Goal: Transaction & Acquisition: Purchase product/service

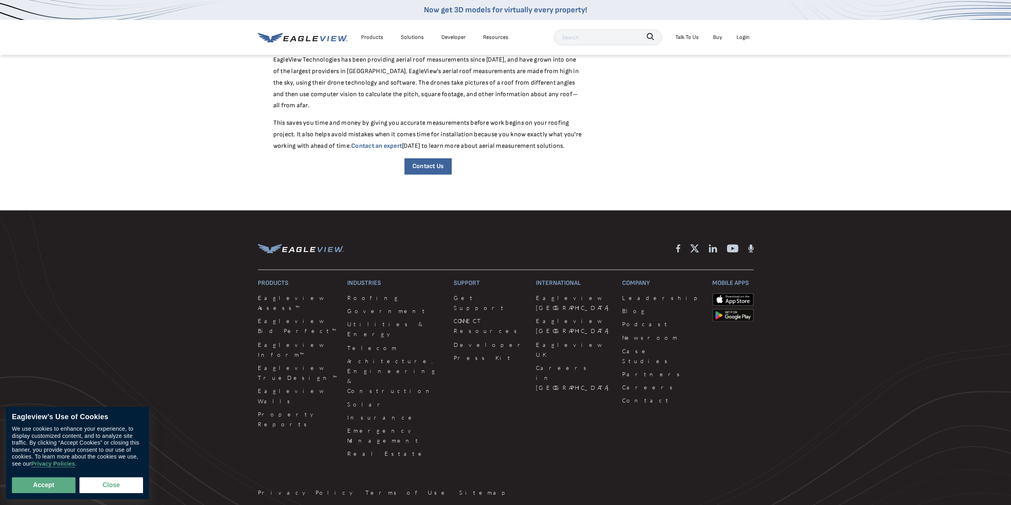
scroll to position [1228, 0]
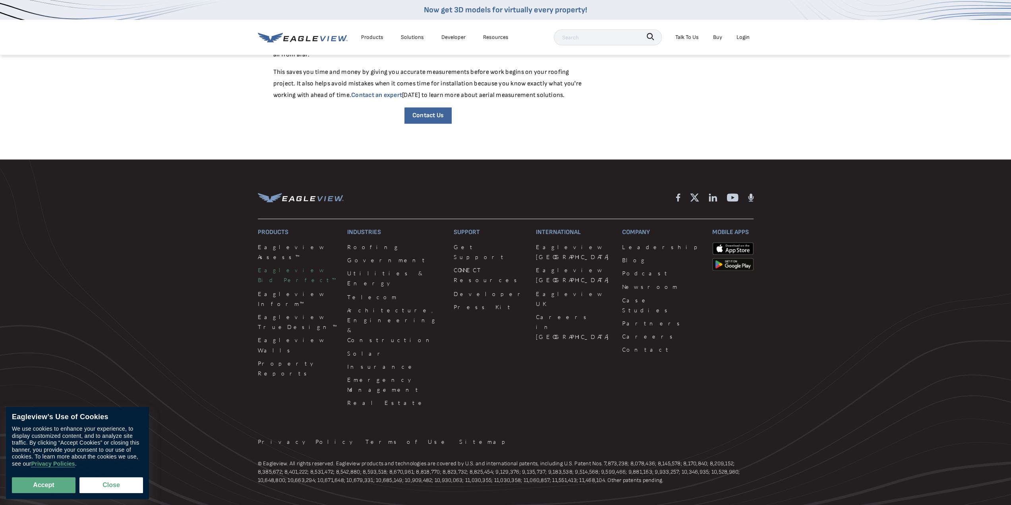
click at [281, 265] on link "Eagleview Bid Perfect™" at bounding box center [298, 275] width 80 height 20
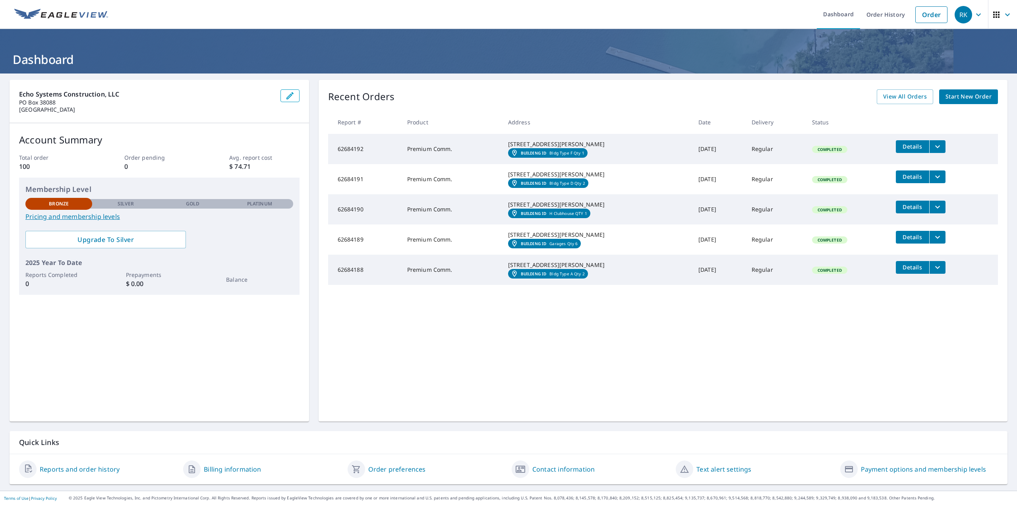
click at [959, 98] on span "Start New Order" at bounding box center [969, 97] width 46 height 10
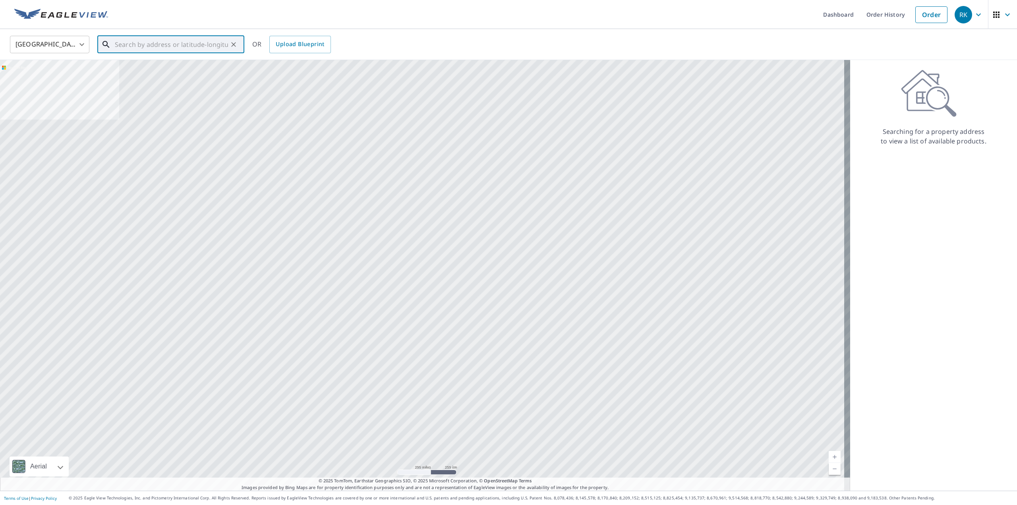
click at [195, 44] on input "text" at bounding box center [171, 44] width 113 height 22
click at [128, 39] on input "text" at bounding box center [171, 44] width 113 height 22
click at [132, 84] on li "[STREET_ADDRESS]" at bounding box center [170, 75] width 147 height 35
type input "[STREET_ADDRESS]"
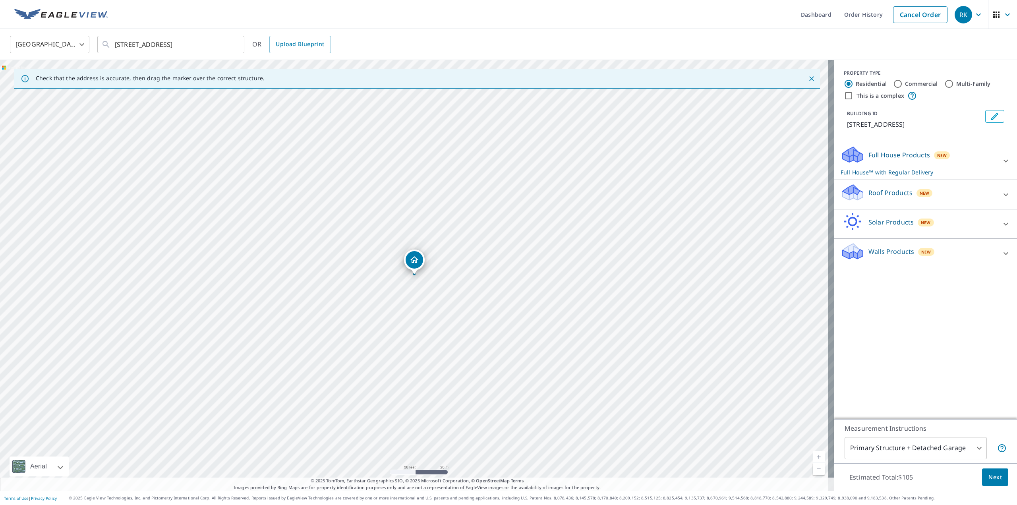
click at [1005, 262] on div at bounding box center [1005, 253] width 19 height 19
click at [919, 265] on div "Walls Products New" at bounding box center [921, 253] width 161 height 23
click at [886, 282] on div "PROPERTY TYPE Residential Commercial Multi-Family This is a complex BUILDING ID…" at bounding box center [925, 239] width 183 height 359
click at [894, 265] on div "Walls Products New" at bounding box center [919, 253] width 156 height 23
click at [841, 281] on div at bounding box center [847, 276] width 12 height 10
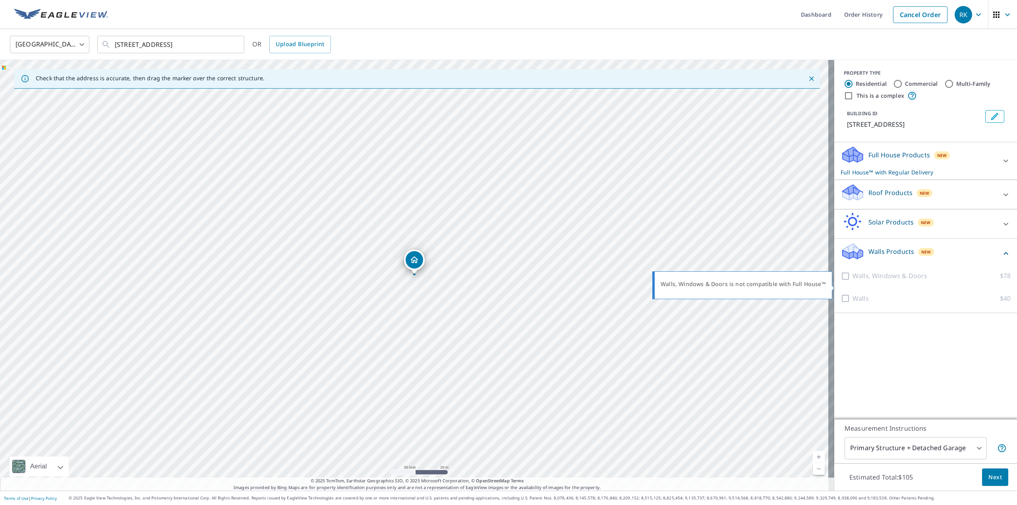
click at [842, 281] on div at bounding box center [847, 276] width 12 height 10
click at [905, 83] on label "Commercial" at bounding box center [921, 84] width 33 height 8
click at [901, 83] on input "Commercial" at bounding box center [898, 84] width 10 height 10
radio input "true"
type input "4"
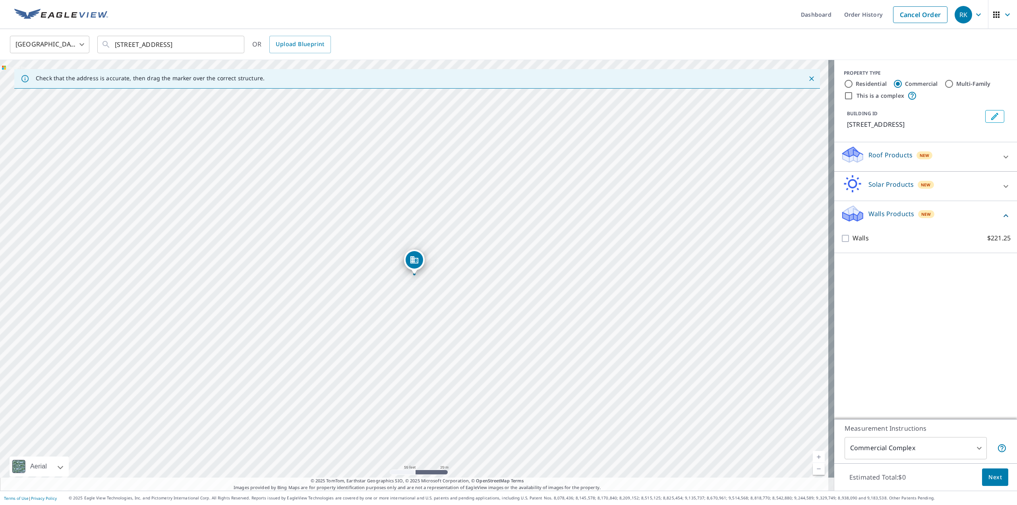
click at [860, 92] on label "This is a complex" at bounding box center [881, 96] width 48 height 8
click at [853, 92] on input "This is a complex" at bounding box center [849, 96] width 10 height 10
checkbox input "true"
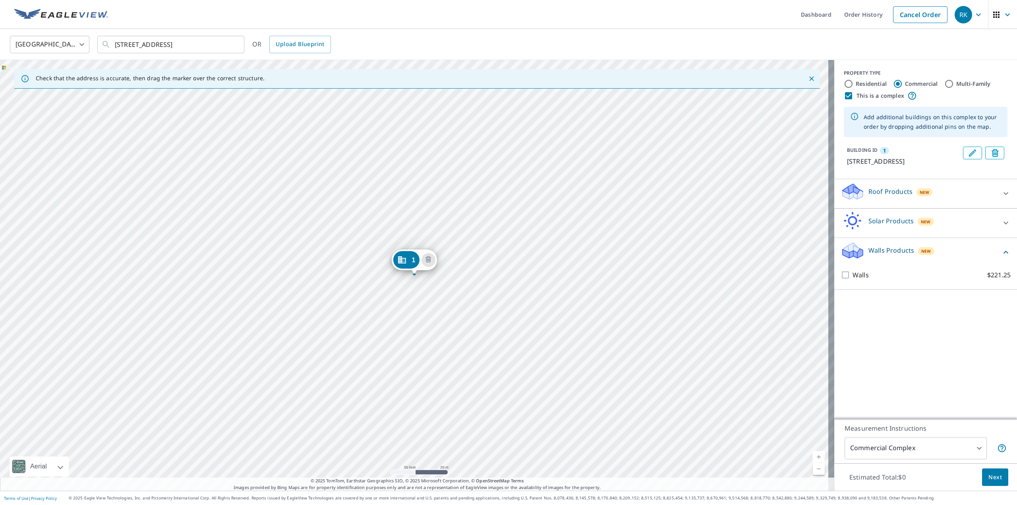
click at [862, 277] on div "Walls $221.25" at bounding box center [926, 275] width 170 height 23
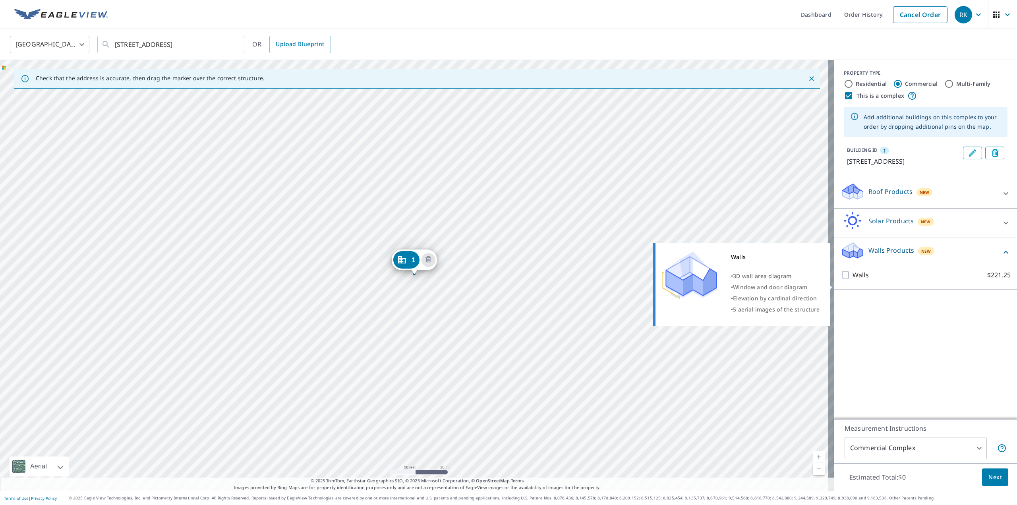
click at [853, 280] on p "Walls" at bounding box center [861, 275] width 16 height 10
click at [849, 280] on input "Walls $221.25" at bounding box center [847, 275] width 12 height 10
checkbox input "true"
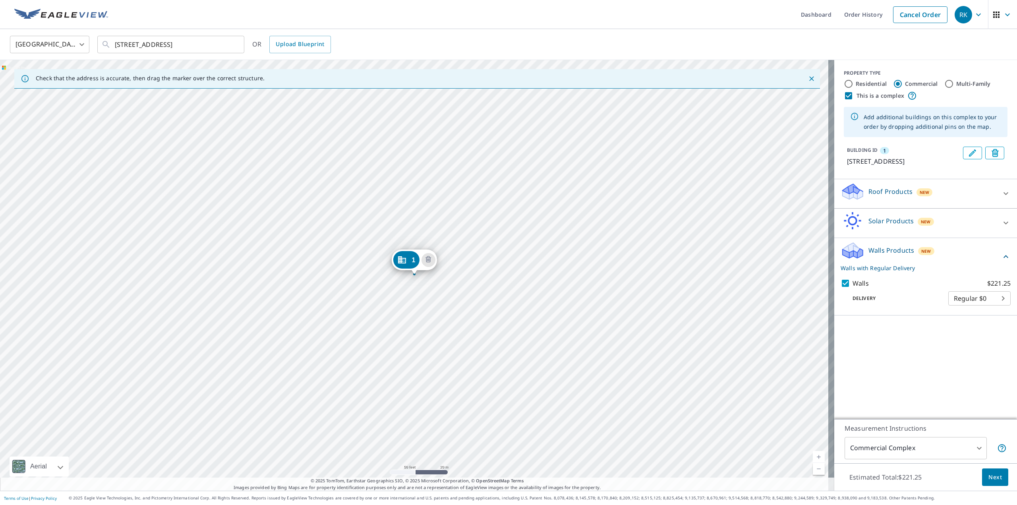
click at [953, 79] on div "Multi-Family" at bounding box center [967, 84] width 46 height 10
click at [944, 85] on input "Multi-Family" at bounding box center [949, 84] width 10 height 10
radio input "true"
type input "2"
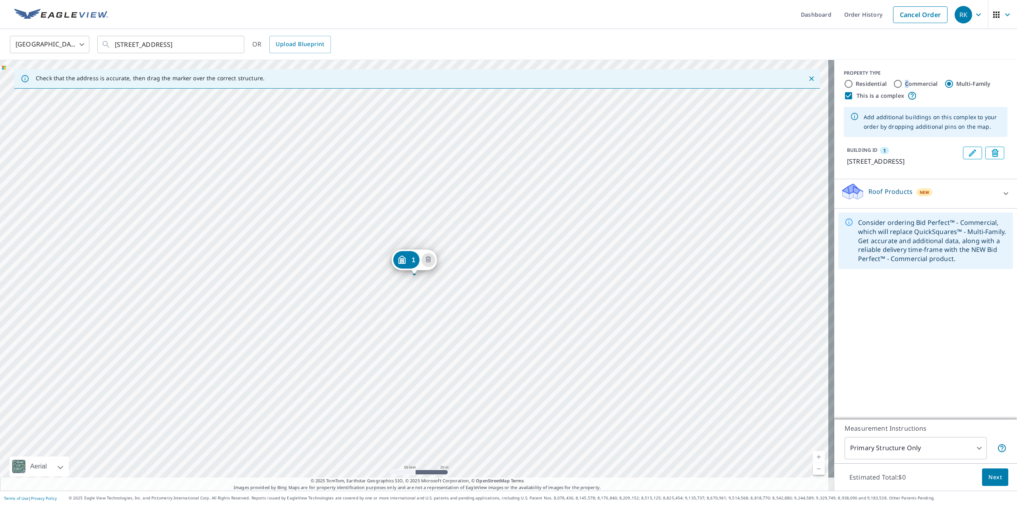
click at [905, 85] on label "Commercial" at bounding box center [921, 84] width 33 height 8
click at [893, 83] on input "Commercial" at bounding box center [898, 84] width 10 height 10
radio input "true"
type input "4"
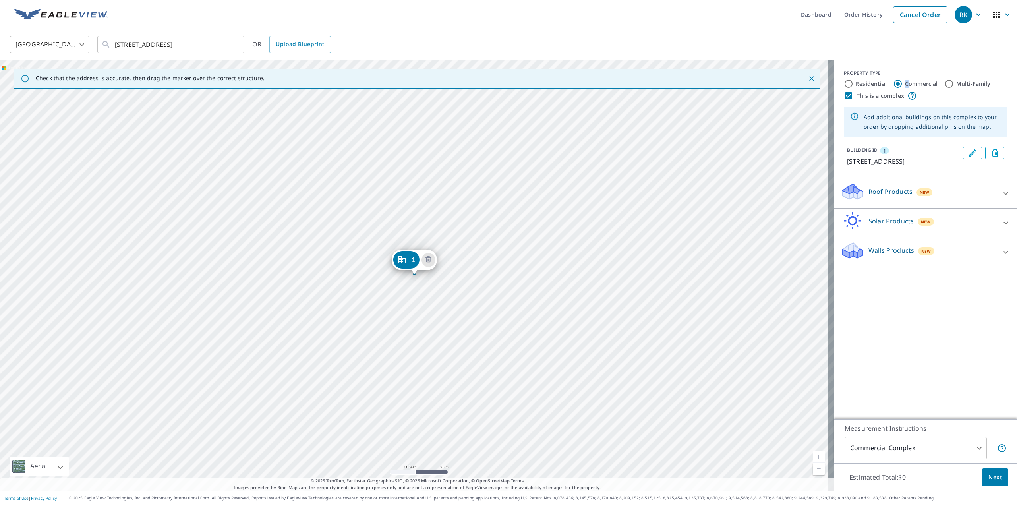
click at [948, 264] on div "Walls Products New" at bounding box center [919, 252] width 156 height 23
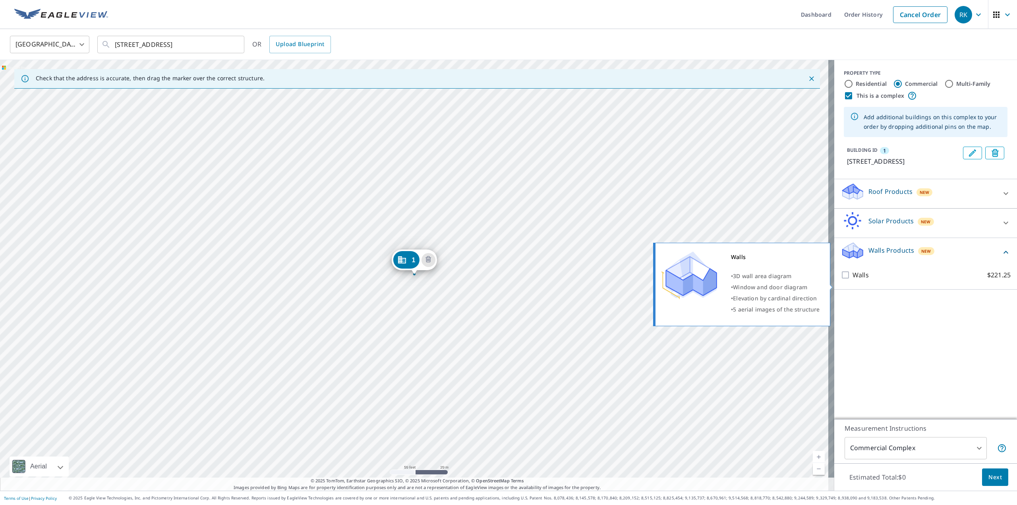
click at [918, 280] on label "Walls $221.25" at bounding box center [932, 275] width 158 height 10
click at [853, 280] on input "Walls $221.25" at bounding box center [847, 275] width 12 height 10
checkbox input "true"
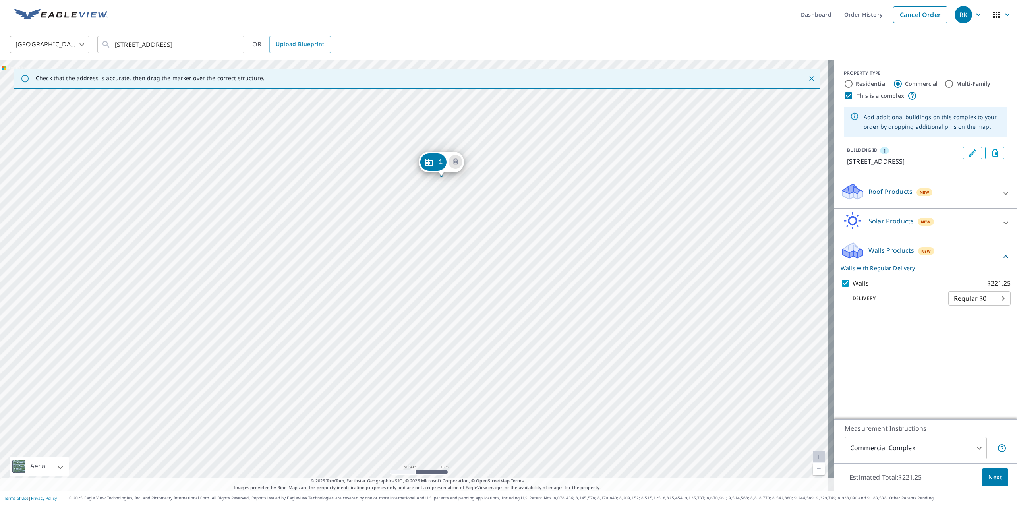
drag, startPoint x: 381, startPoint y: 177, endPoint x: 435, endPoint y: 161, distance: 56.2
click at [437, 162] on div "1 [STREET_ADDRESS]" at bounding box center [417, 275] width 834 height 431
click at [408, 256] on div "1" at bounding box center [406, 259] width 26 height 17
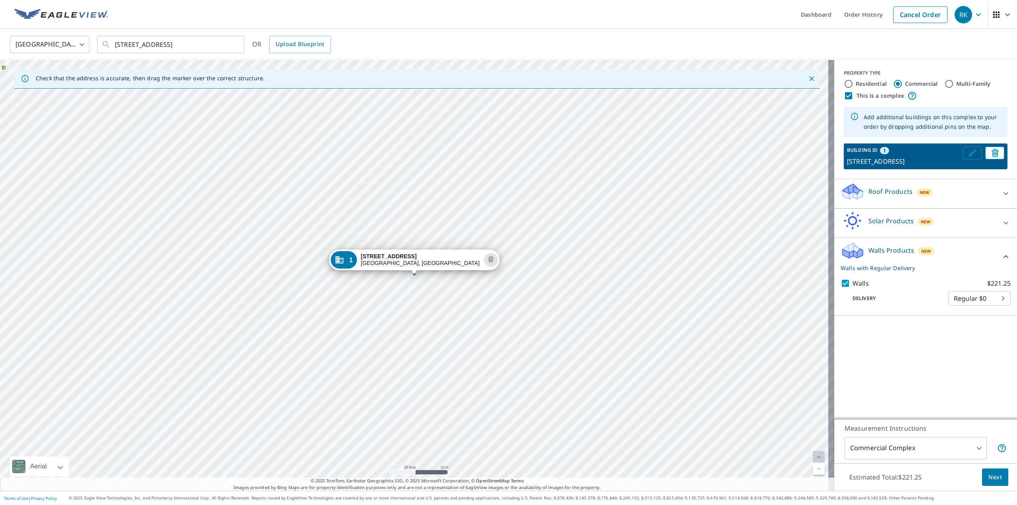
click at [968, 151] on icon "Edit building 1" at bounding box center [973, 153] width 10 height 10
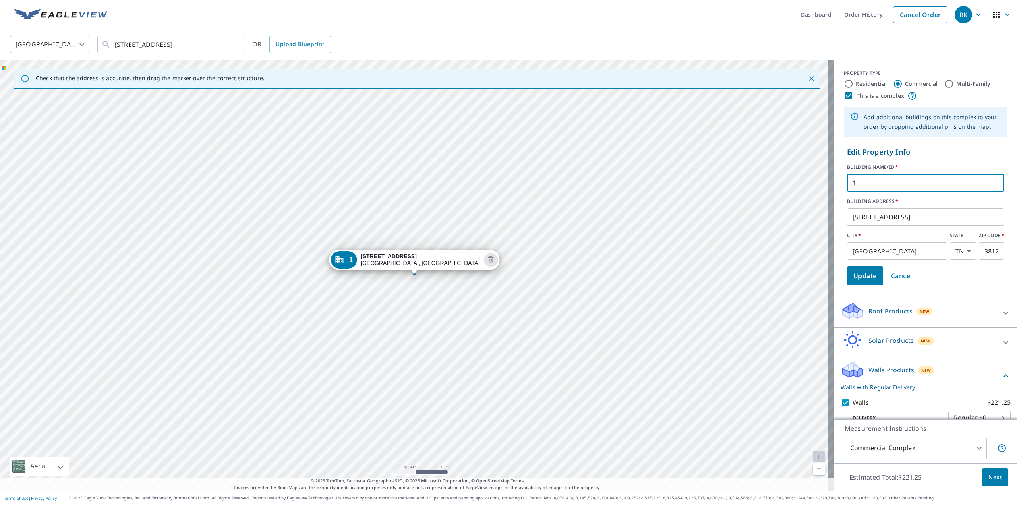
drag, startPoint x: 860, startPoint y: 181, endPoint x: 816, endPoint y: 180, distance: 43.3
click at [822, 179] on div "Check that the address is accurate, then drag the marker over the correct struc…" at bounding box center [508, 275] width 1017 height 431
type input "Office"
click at [857, 275] on span "Update" at bounding box center [864, 275] width 23 height 11
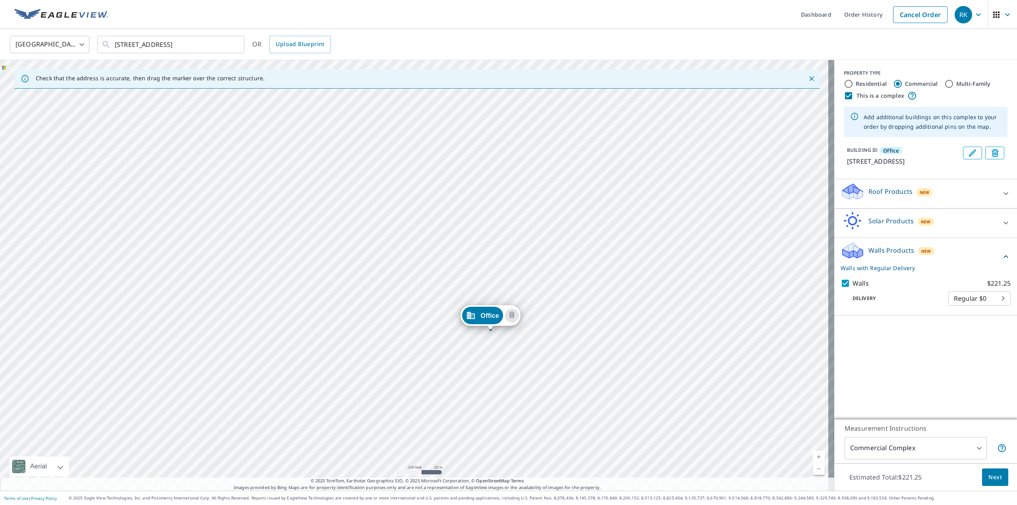
drag, startPoint x: 587, startPoint y: 119, endPoint x: 581, endPoint y: 213, distance: 94.0
click at [581, 213] on div "Office [STREET_ADDRESS]" at bounding box center [417, 275] width 834 height 431
click at [464, 292] on div "Office [STREET_ADDRESS]" at bounding box center [417, 275] width 834 height 431
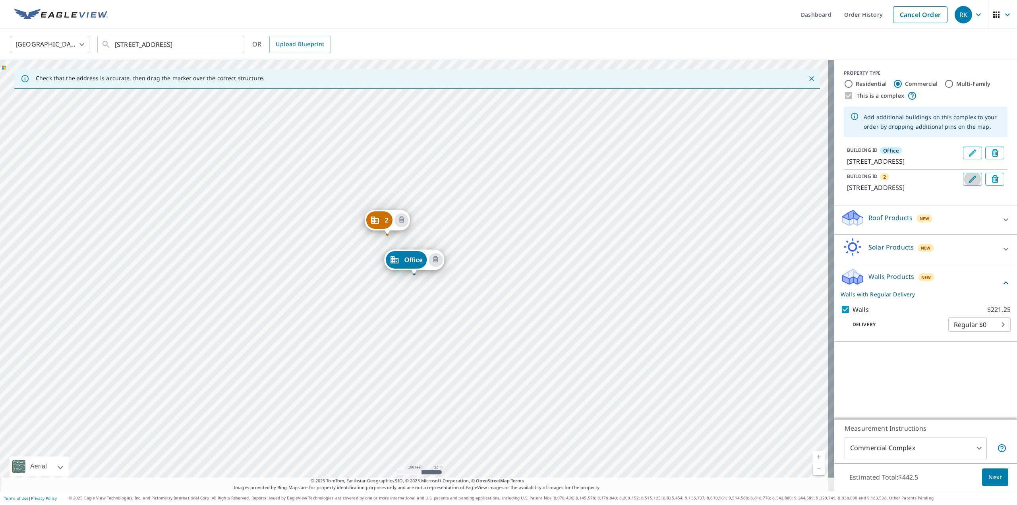
click at [963, 186] on button "Edit building 2" at bounding box center [972, 179] width 19 height 13
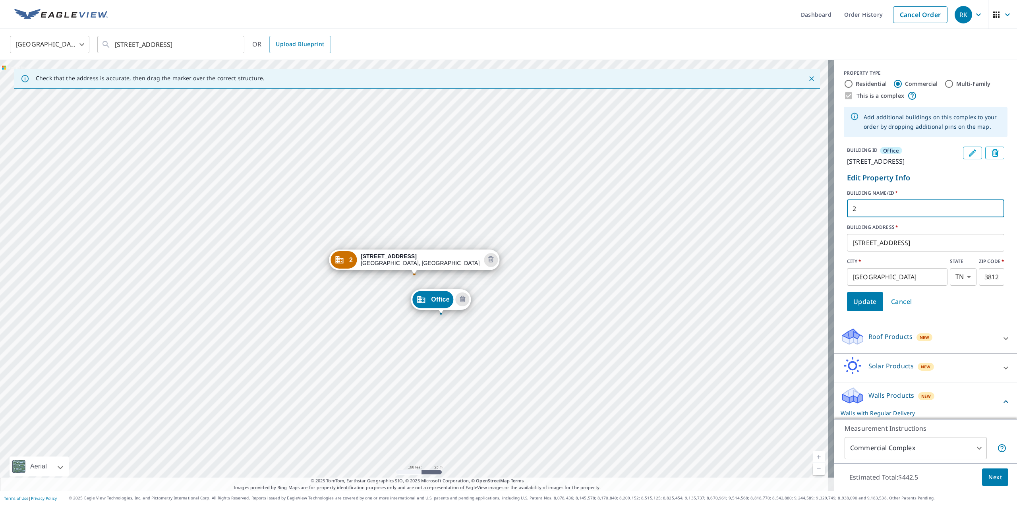
drag, startPoint x: 887, startPoint y: 223, endPoint x: 809, endPoint y: 213, distance: 78.9
click at [834, 207] on div "BUILDING ID Office [STREET_ADDRESS] Edit Property Info BUILDING NAME/ID   * 2 ​…" at bounding box center [925, 228] width 183 height 171
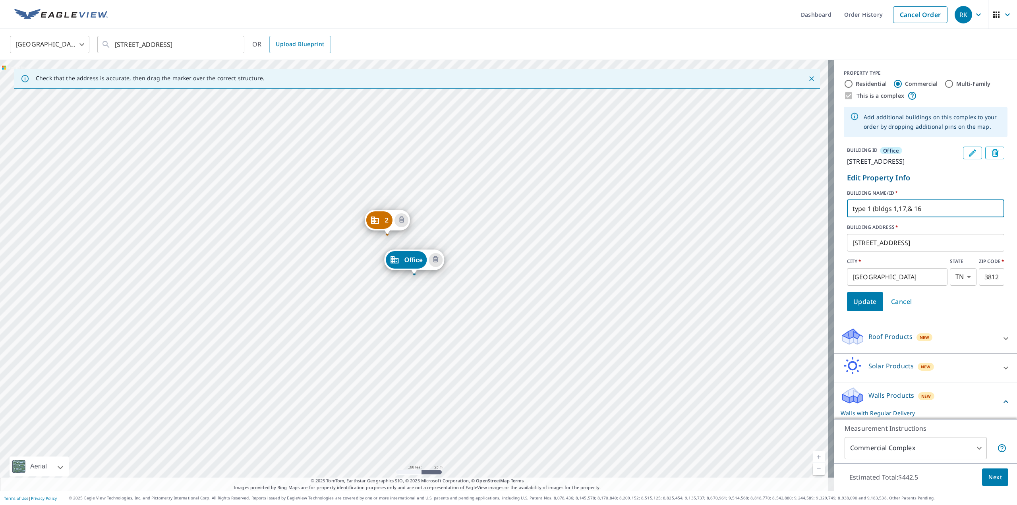
type input "type 1 (bldgs 1,17,& 16)"
click at [431, 205] on div "2 [STREET_ADDRESS] Office [STREET_ADDRESS]" at bounding box center [417, 275] width 834 height 431
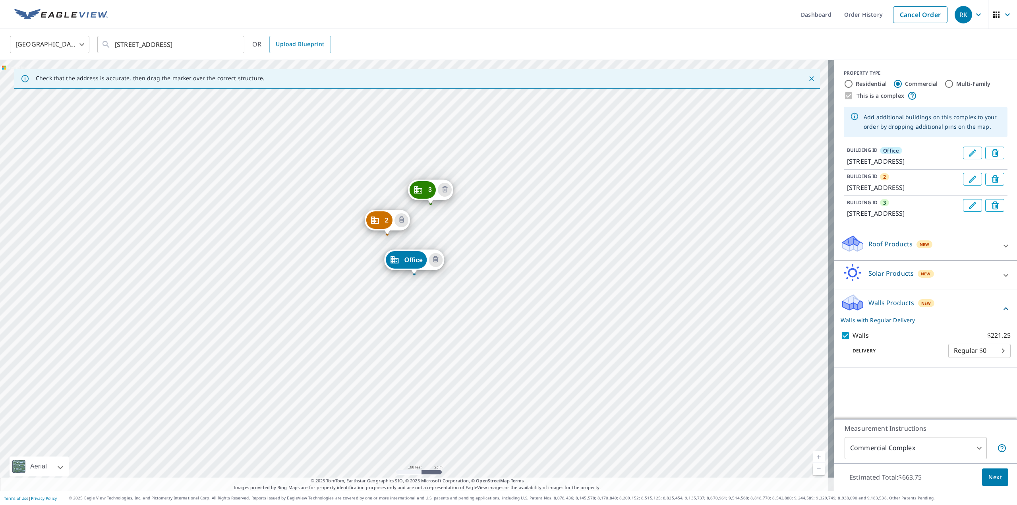
click at [963, 186] on button "Edit building 2" at bounding box center [972, 179] width 19 height 13
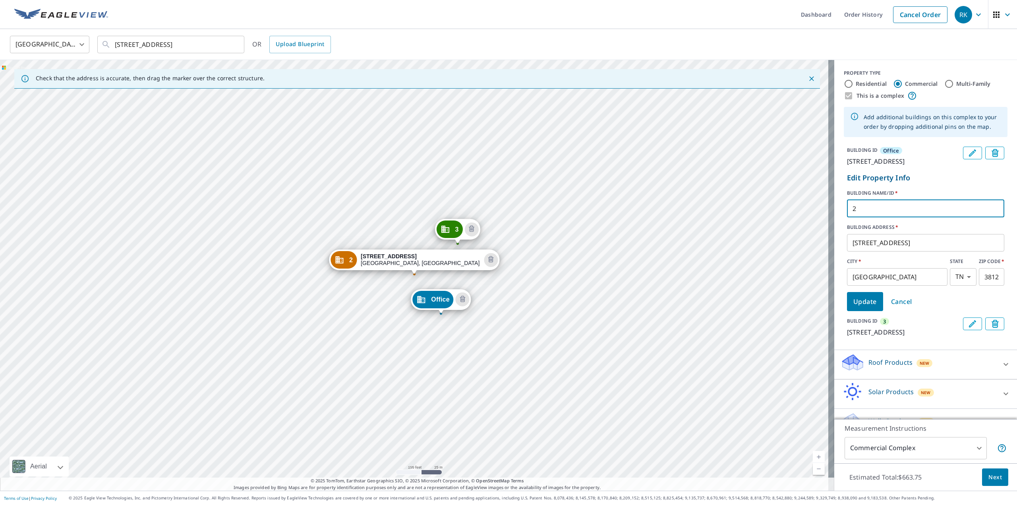
drag, startPoint x: 888, startPoint y: 217, endPoint x: 847, endPoint y: 217, distance: 41.3
click at [847, 217] on input "2" at bounding box center [925, 208] width 157 height 22
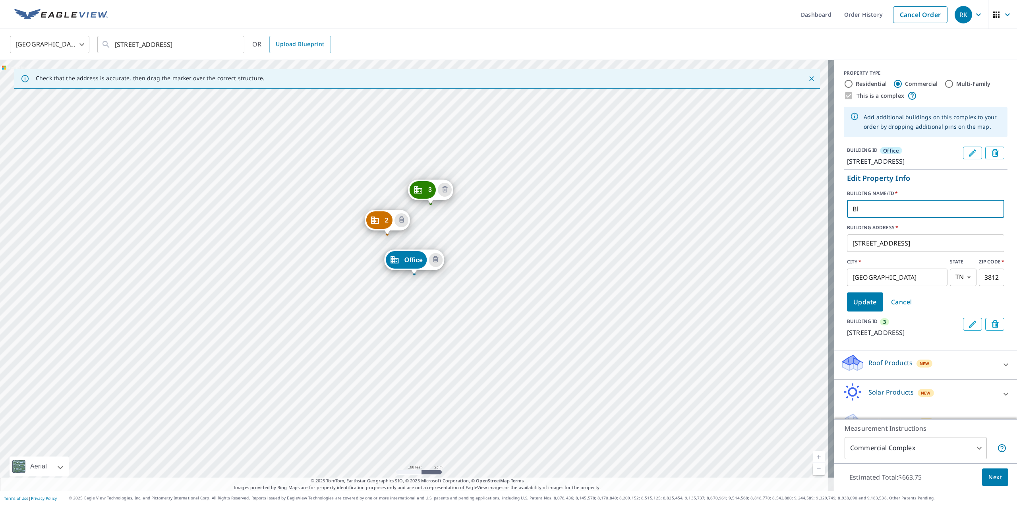
type input "B"
type input "type 1 (bldgs 1,17,& 16)"
click at [853, 308] on span "Update" at bounding box center [864, 301] width 23 height 11
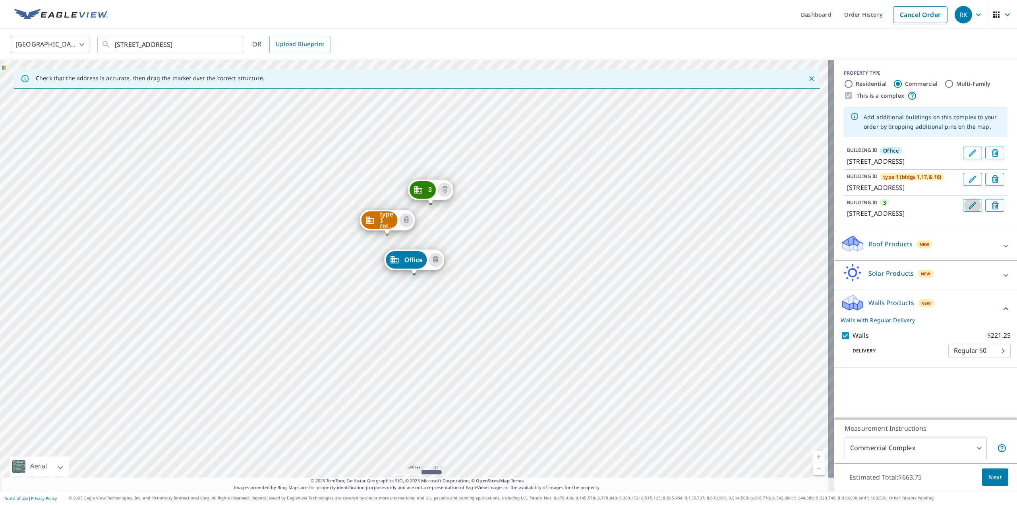
click at [969, 209] on icon "Edit building 3" at bounding box center [972, 205] width 7 height 7
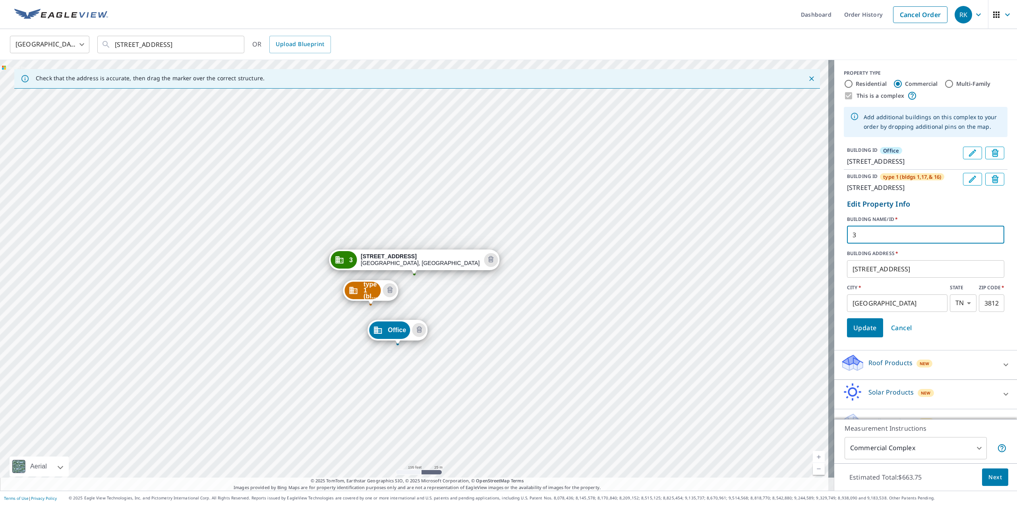
drag, startPoint x: 864, startPoint y: 253, endPoint x: 841, endPoint y: 256, distance: 22.8
click at [847, 246] on input "3" at bounding box center [925, 235] width 157 height 22
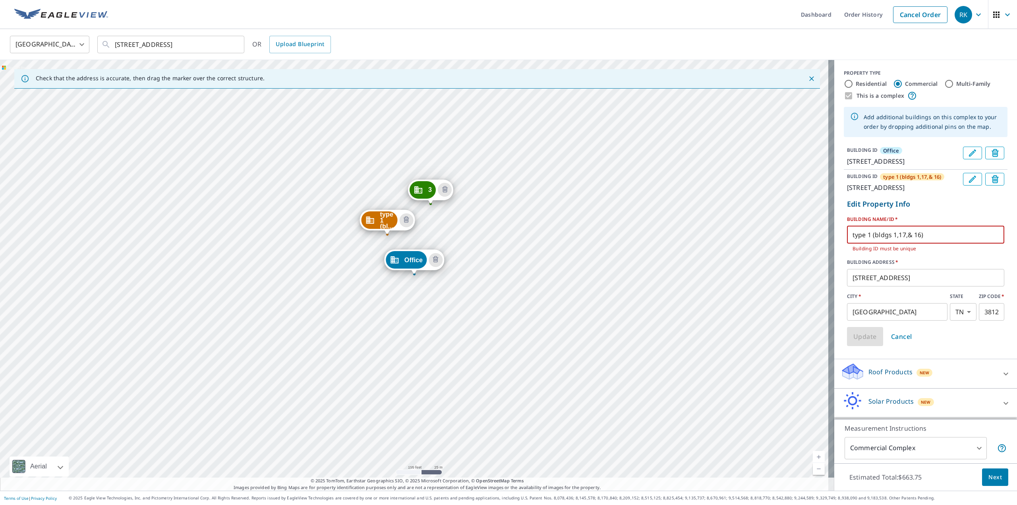
click at [861, 246] on input "type 1 (bldgs 1,17,& 16)" at bounding box center [925, 235] width 157 height 22
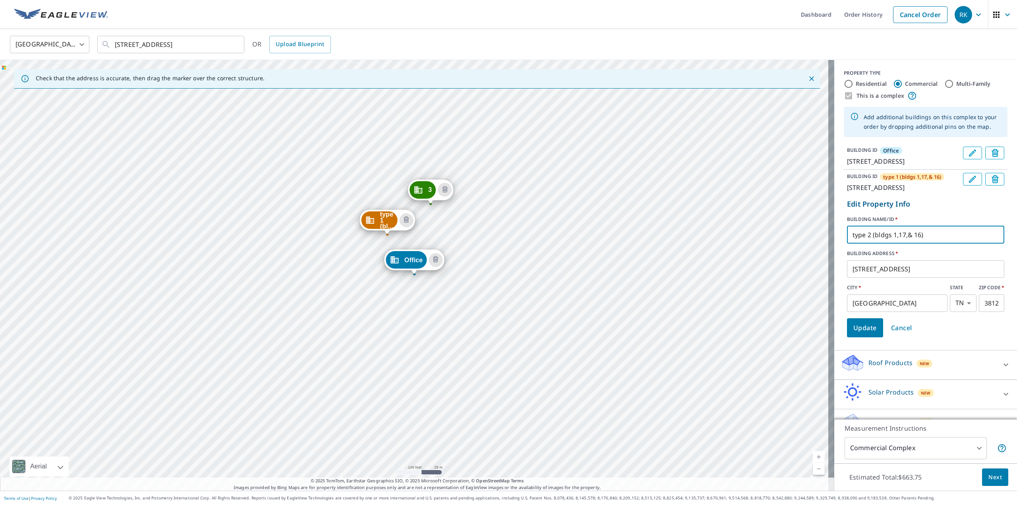
drag, startPoint x: 888, startPoint y: 254, endPoint x: 916, endPoint y: 258, distance: 27.8
click at [916, 246] on input "type 2 (bldgs 1,17,& 16)" at bounding box center [925, 235] width 157 height 22
type input "type 2 (bldgs 2,3,5,6,7,9,1019,21)"
click at [968, 184] on icon "Edit building type 1 (bldgs 1,17,& 16)" at bounding box center [973, 179] width 10 height 10
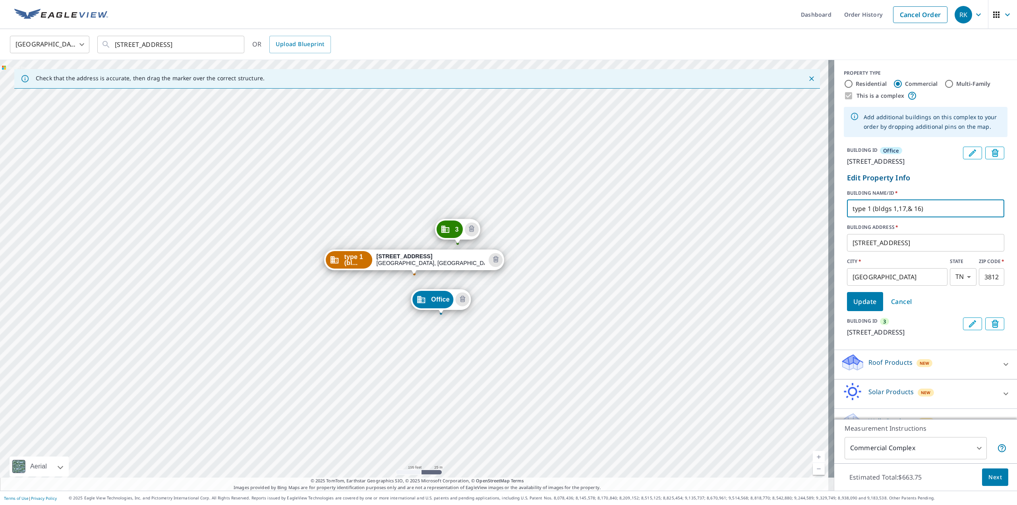
click at [903, 219] on input "type 1 (bldgs 1,17,& 16)" at bounding box center [925, 208] width 157 height 22
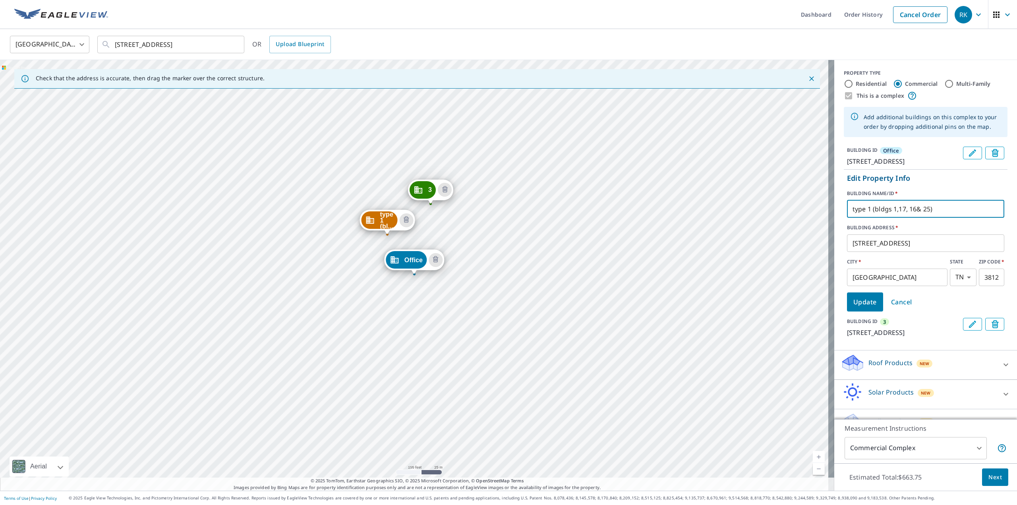
type input "type 1 (bldgs 1,17, 16& 25)"
click at [863, 308] on span "Update" at bounding box center [864, 301] width 23 height 11
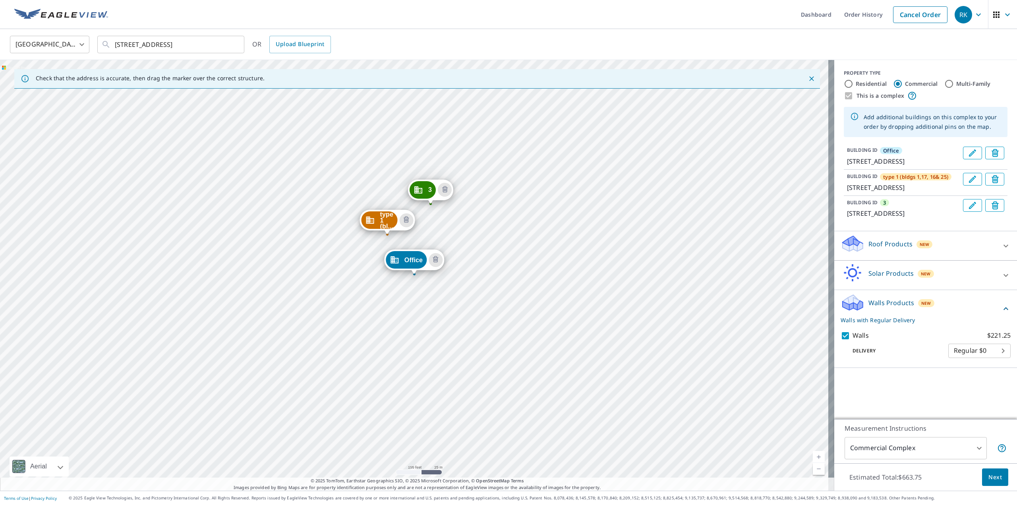
click at [963, 212] on button "Edit building 3" at bounding box center [972, 205] width 19 height 13
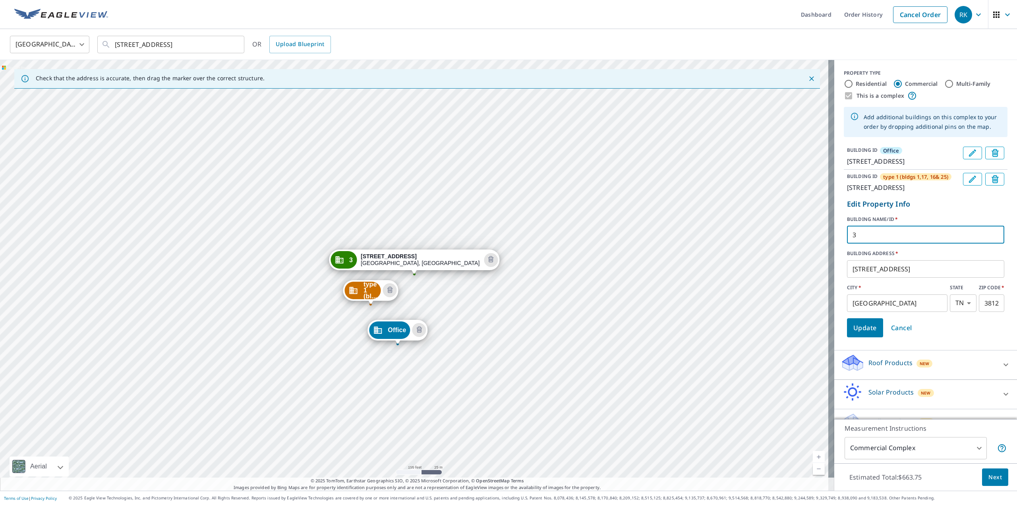
drag, startPoint x: 868, startPoint y: 256, endPoint x: 827, endPoint y: 260, distance: 41.5
click at [827, 260] on div "Check that the address is accurate, then drag the marker over the correct struc…" at bounding box center [508, 275] width 1017 height 431
type input "type 2 (bldgs 2,3,5,6,7,9,1019,21)"
click at [860, 333] on span "Update" at bounding box center [864, 327] width 23 height 11
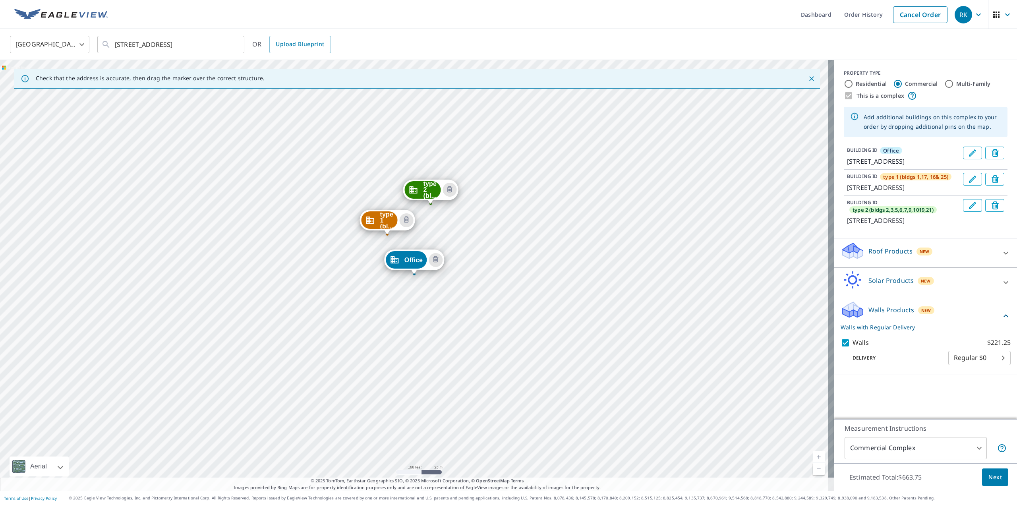
click at [594, 126] on div "type 1 (bl... [STREET_ADDRESS] type 2 (bl... [STREET_ADDRESS] Office [STREET_AD…" at bounding box center [417, 275] width 834 height 431
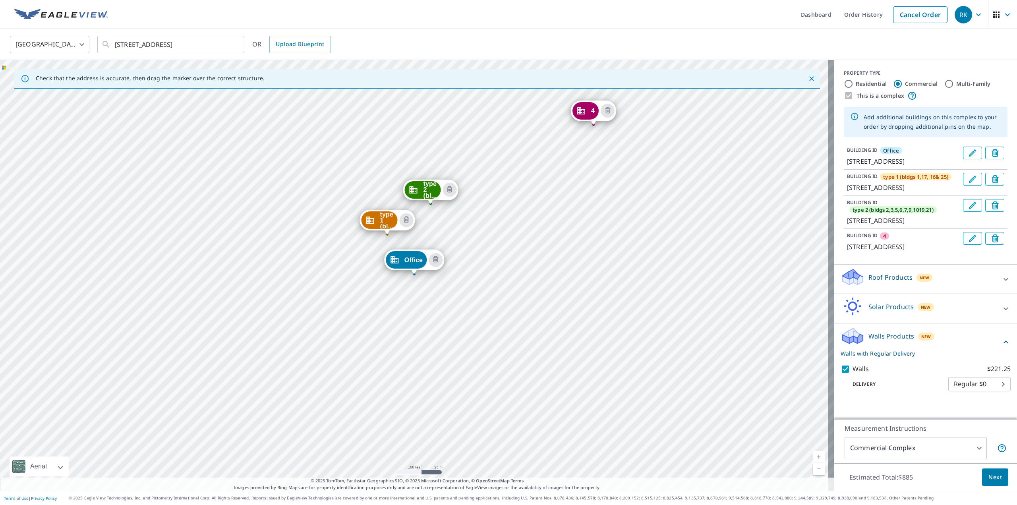
click at [969, 242] on icon "Edit building 4" at bounding box center [972, 238] width 7 height 7
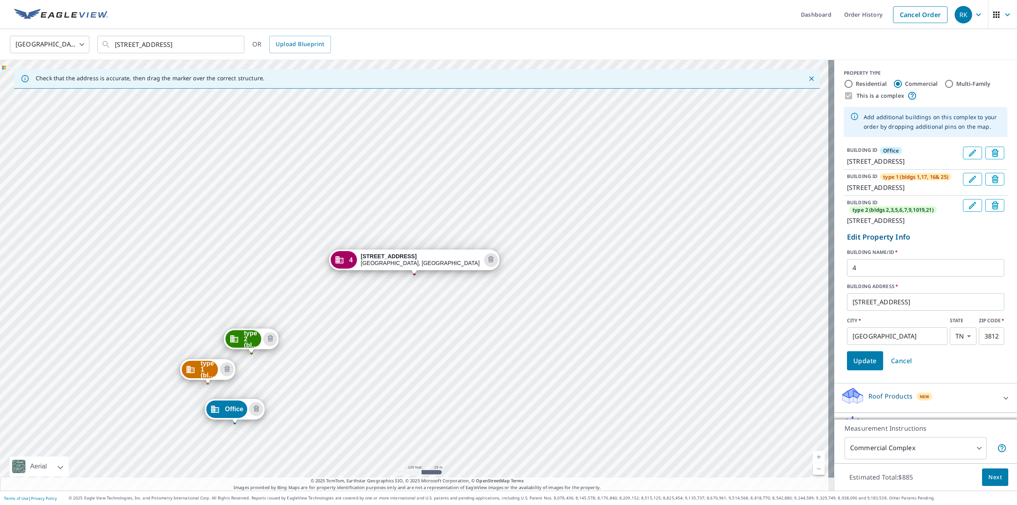
drag, startPoint x: 856, startPoint y: 302, endPoint x: 818, endPoint y: 306, distance: 37.6
click at [818, 306] on div "Check that the address is accurate, then drag the marker over the correct struc…" at bounding box center [508, 275] width 1017 height 431
type input "type 3 (bldg 13)"
click at [861, 366] on span "Update" at bounding box center [864, 360] width 23 height 11
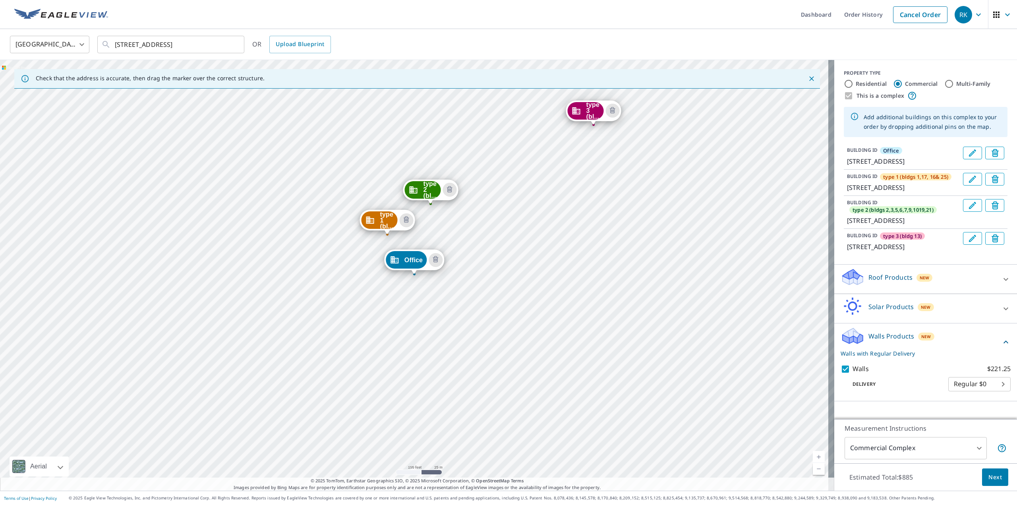
click at [637, 128] on div "type 1 (bl... [STREET_ADDRESS] type 2 (bl... [STREET_ADDRESS] type 3 (bl... [ST…" at bounding box center [417, 275] width 834 height 431
click at [641, 130] on div "type 1 (bl... [STREET_ADDRESS] type 2 (bl... [STREET_ADDRESS] type 3 (bl... [ST…" at bounding box center [417, 275] width 834 height 431
click at [639, 125] on div "type 1 (bl... [STREET_ADDRESS] type 2 (bl... [STREET_ADDRESS] type 3 (bl... [ST…" at bounding box center [417, 275] width 834 height 431
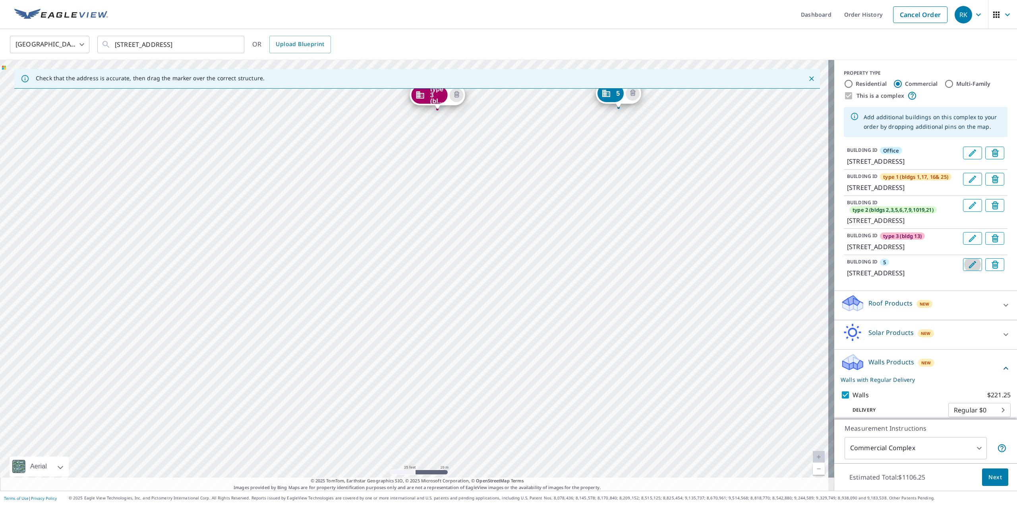
click at [968, 269] on icon "Edit building 5" at bounding box center [973, 265] width 10 height 10
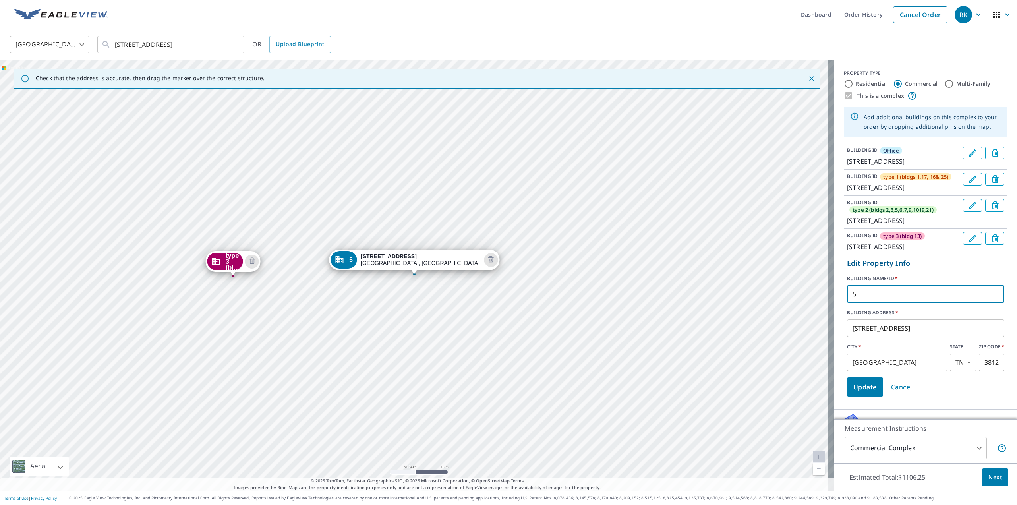
drag, startPoint x: 858, startPoint y: 338, endPoint x: 826, endPoint y: 341, distance: 32.4
click at [834, 339] on div "BUILDING ID Office [STREET_ADDRESS] BUILDING ID type 1 (bldgs 1,17, 16& 25) [ST…" at bounding box center [925, 271] width 183 height 256
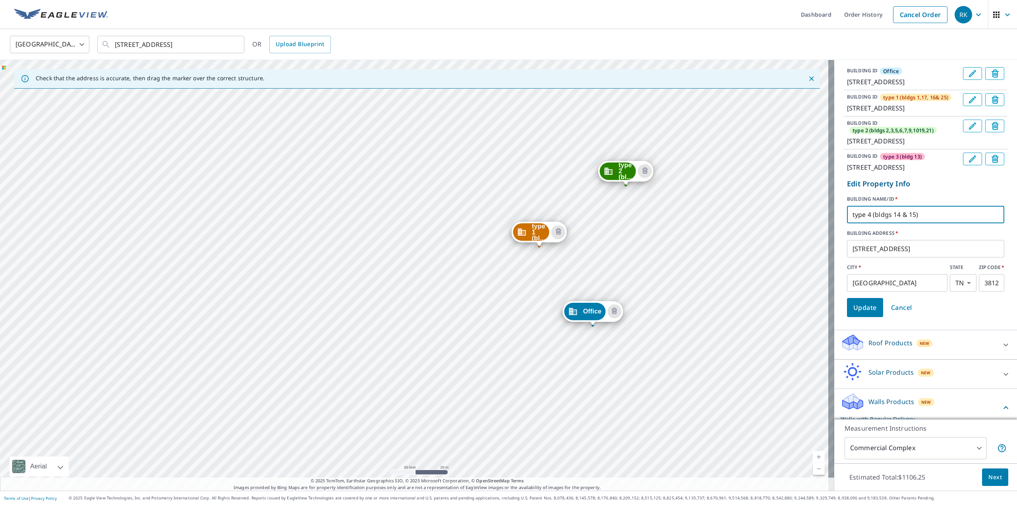
type input "type 4 (bldgs 14 & 15)"
click at [853, 313] on span "Update" at bounding box center [864, 307] width 23 height 11
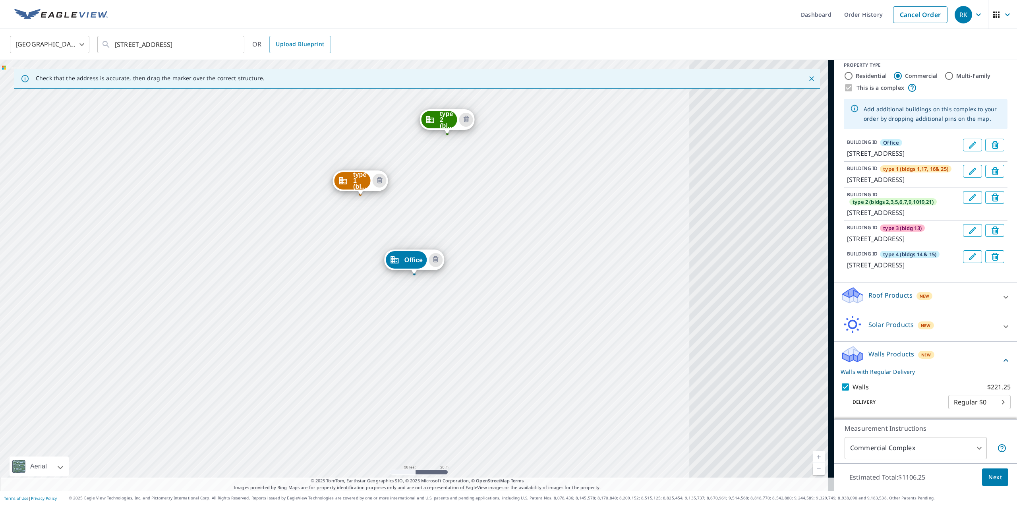
scroll to position [62, 0]
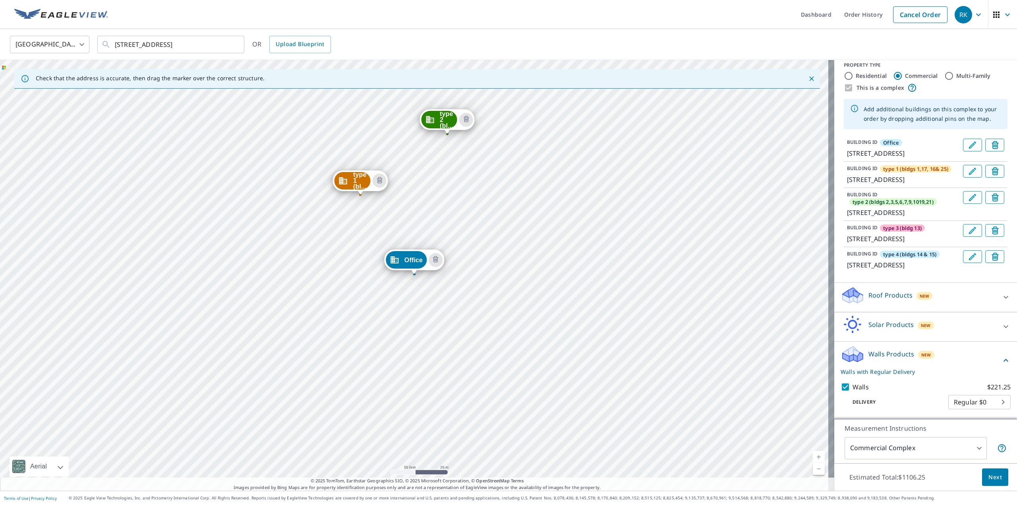
click at [520, 229] on div "type 1 (bl... [STREET_ADDRESS] type 2 (bl... [STREET_ADDRESS] type 3 (bl... [ST…" at bounding box center [417, 275] width 834 height 431
click at [521, 231] on div "type 1 (bl... [STREET_ADDRESS] type 2 (bl... [STREET_ADDRESS] type 3 (bl... [ST…" at bounding box center [417, 275] width 834 height 431
click at [512, 230] on div "type 1 (bl... [STREET_ADDRESS] type 2 (bl... [STREET_ADDRESS] type 3 (bl... [ST…" at bounding box center [417, 275] width 834 height 431
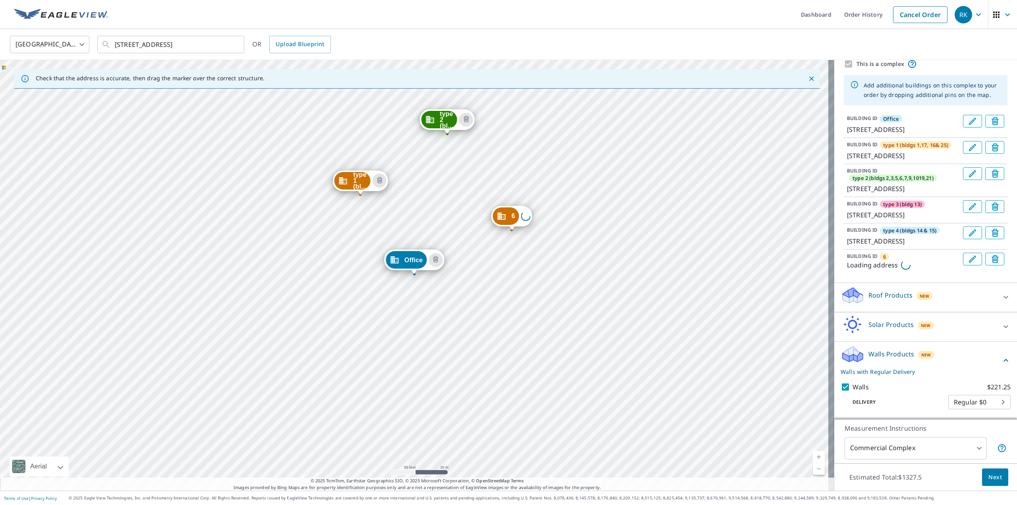
scroll to position [79, 0]
click at [968, 261] on icon "Edit building 6" at bounding box center [973, 257] width 10 height 10
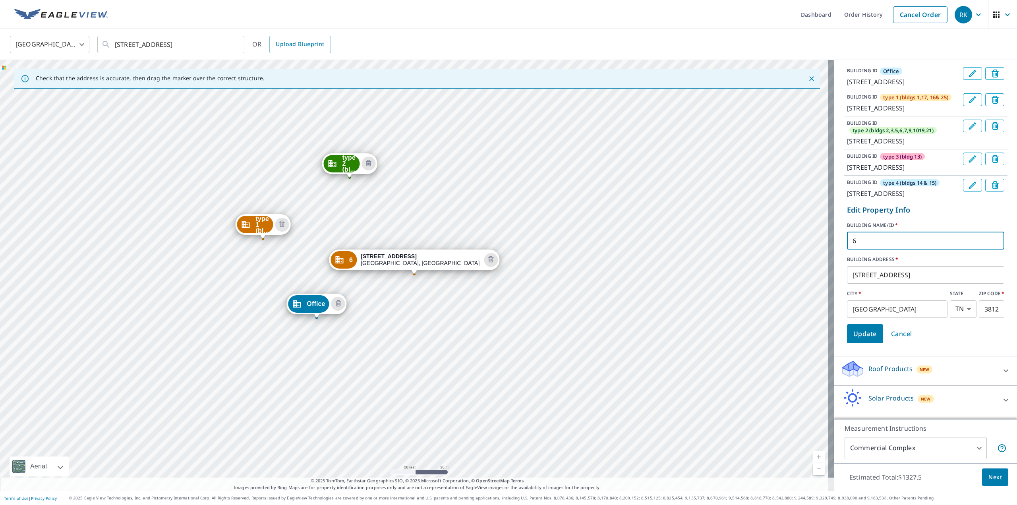
drag, startPoint x: 868, startPoint y: 291, endPoint x: 818, endPoint y: 298, distance: 51.0
click at [818, 298] on div "Check that the address is accurate, then drag the marker over the correct struc…" at bounding box center [508, 275] width 1017 height 431
type input "type 5 (bldg 24)"
click at [867, 339] on span "Update" at bounding box center [864, 333] width 23 height 11
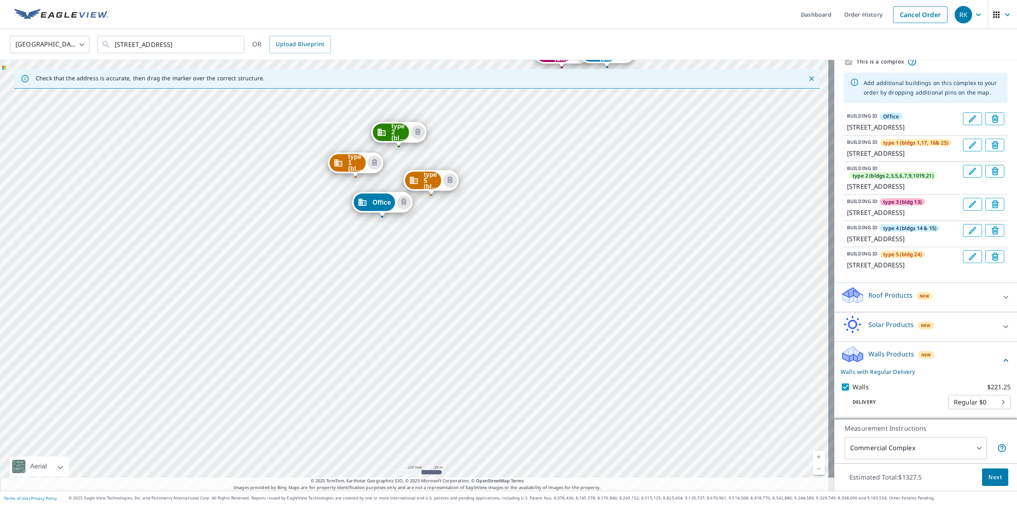
click at [374, 95] on div "type 1 (bl... [STREET_ADDRESS] type 2 (bl... [STREET_ADDRESS] type 3 (bl... [ST…" at bounding box center [417, 275] width 834 height 431
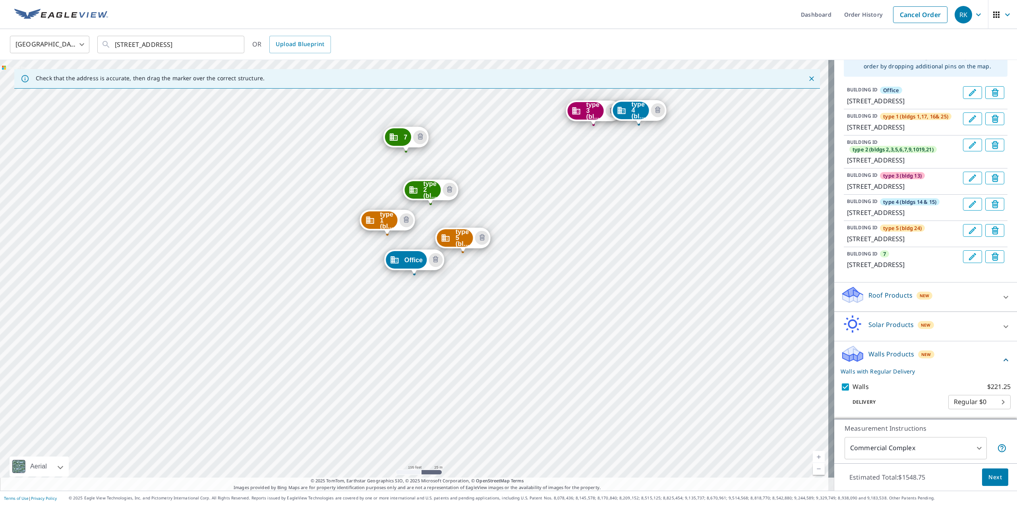
click at [963, 263] on button "Edit building 7" at bounding box center [972, 256] width 19 height 13
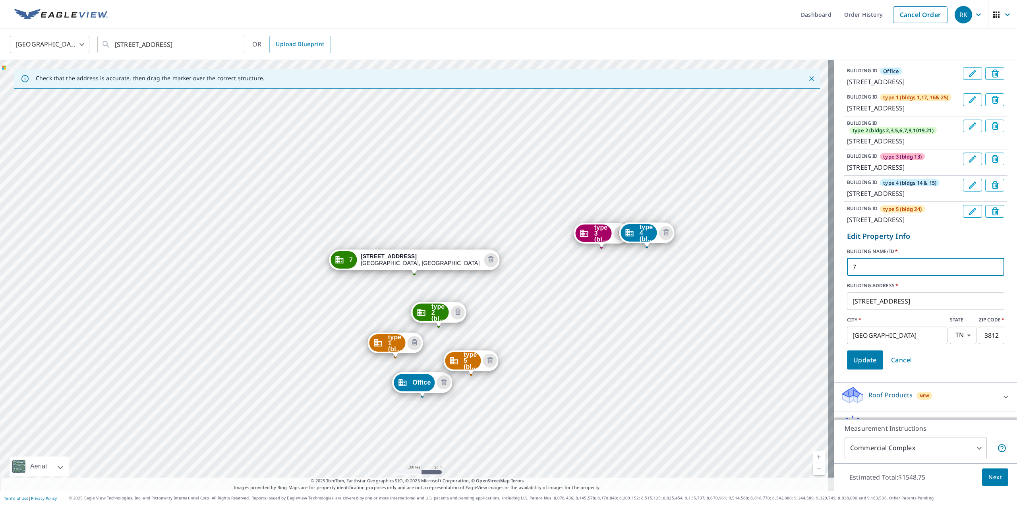
drag, startPoint x: 861, startPoint y: 332, endPoint x: 836, endPoint y: 333, distance: 25.5
click at [834, 333] on div "BUILDING ID Office [STREET_ADDRESS] BUILDING ID type 1 (bldgs 1,17, 16& 25) [ST…" at bounding box center [925, 218] width 183 height 309
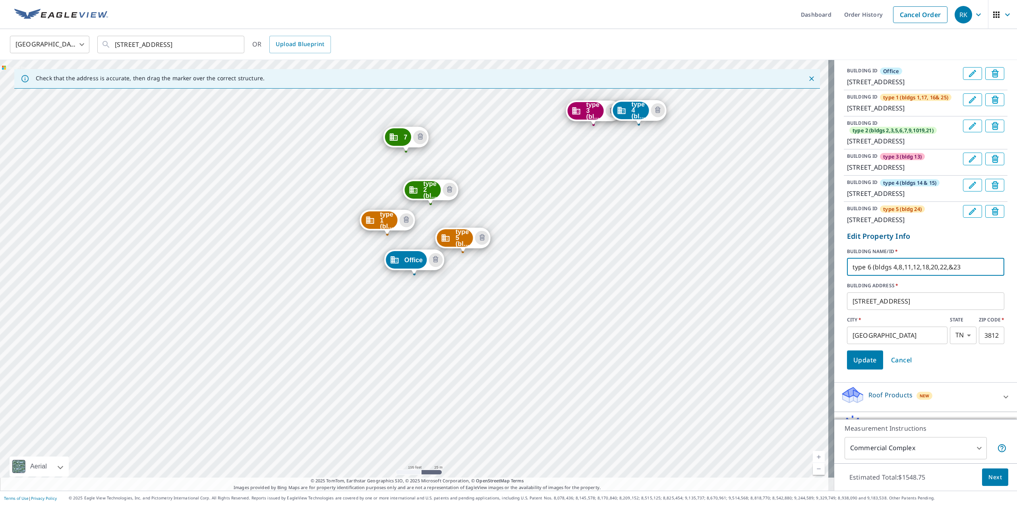
type input "type 6 (bldgs 4,8,11,12,18,20,22,&23)"
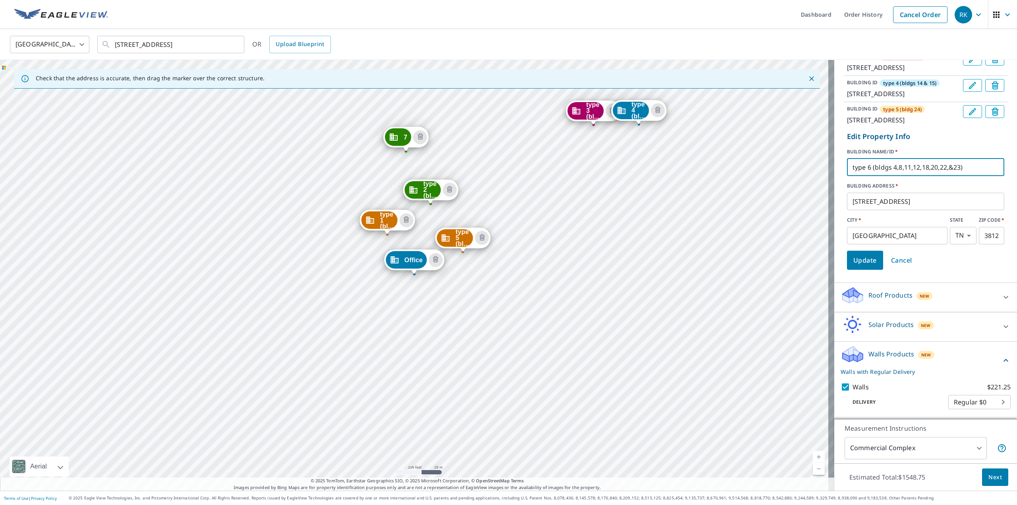
scroll to position [238, 0]
click at [862, 264] on span "Update" at bounding box center [864, 260] width 23 height 11
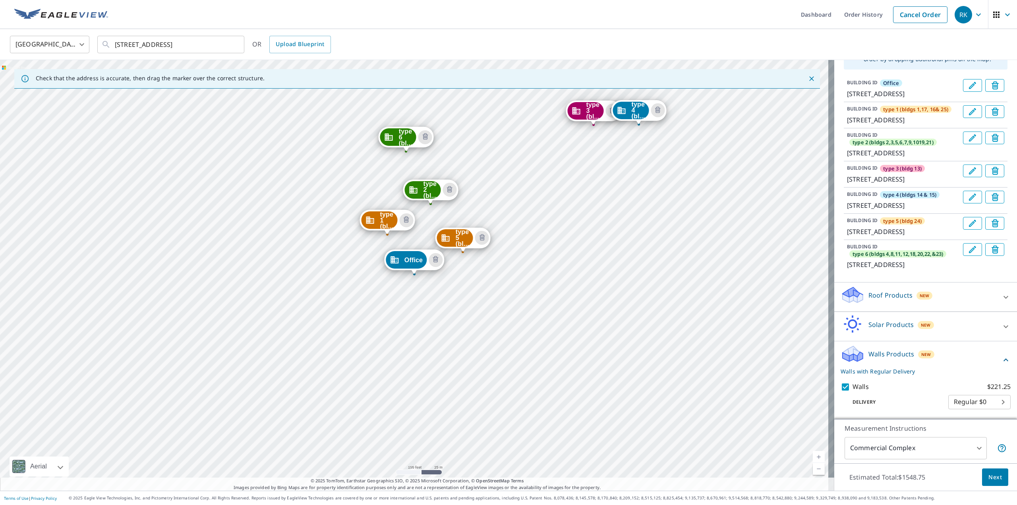
scroll to position [141, 0]
click at [990, 479] on span "Next" at bounding box center [995, 477] width 14 height 10
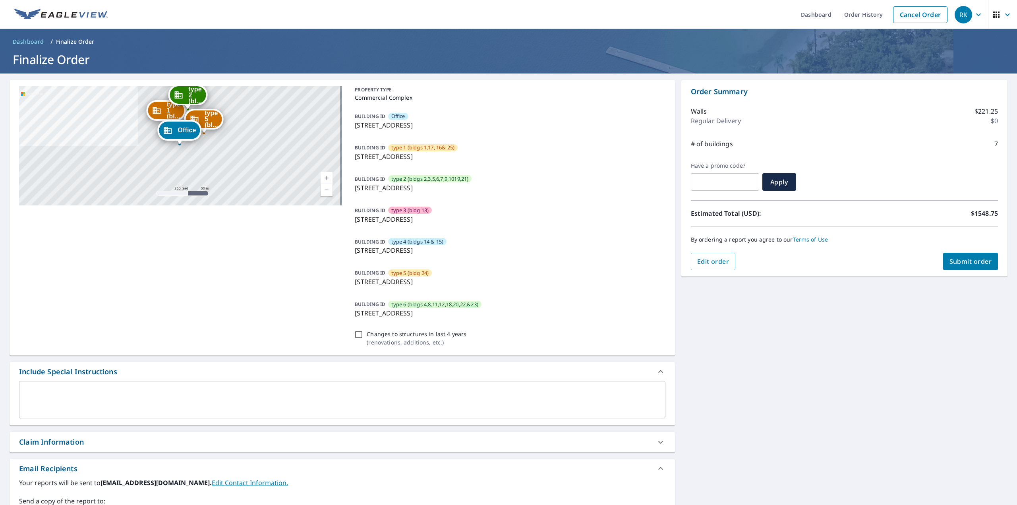
click at [960, 256] on button "Submit order" at bounding box center [970, 261] width 55 height 17
